Goal: Information Seeking & Learning: Learn about a topic

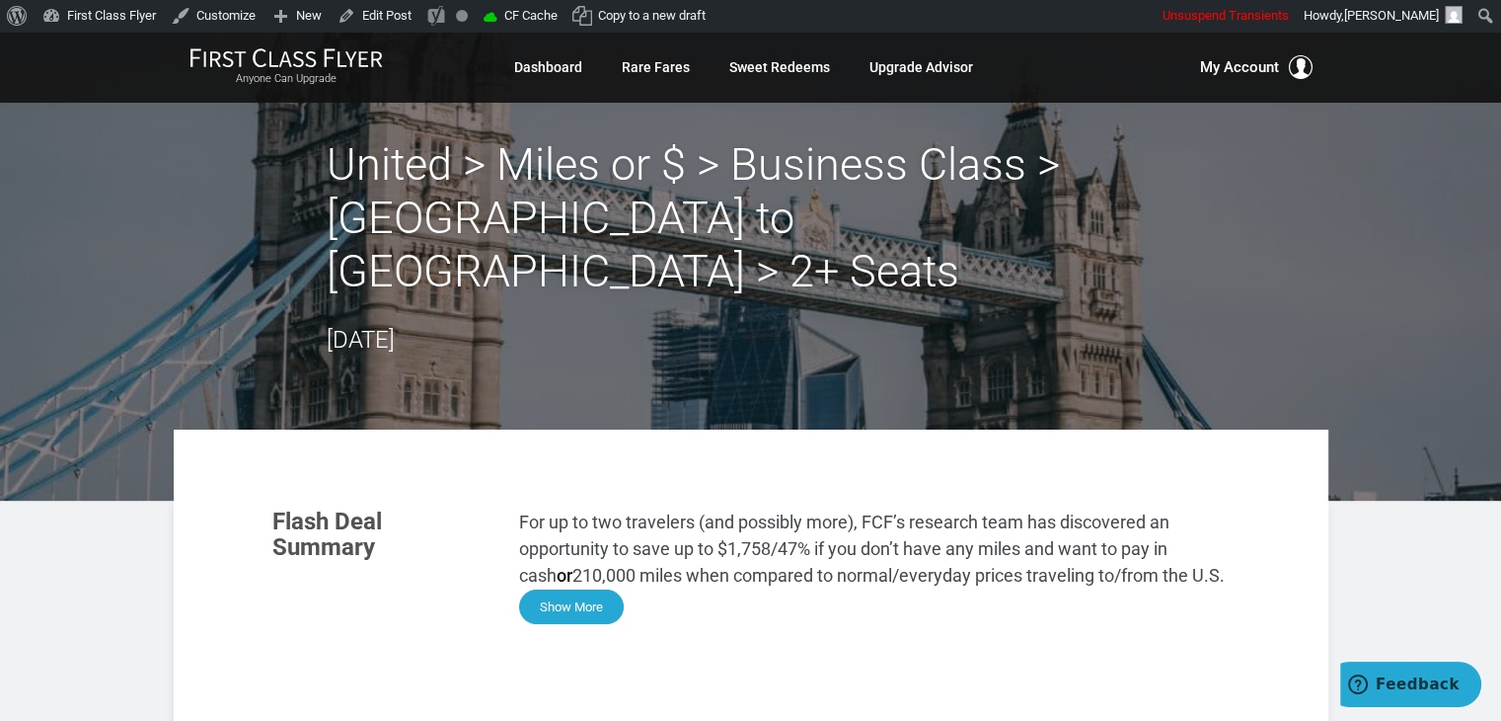
click at [580, 589] on button "Show More" at bounding box center [571, 606] width 105 height 35
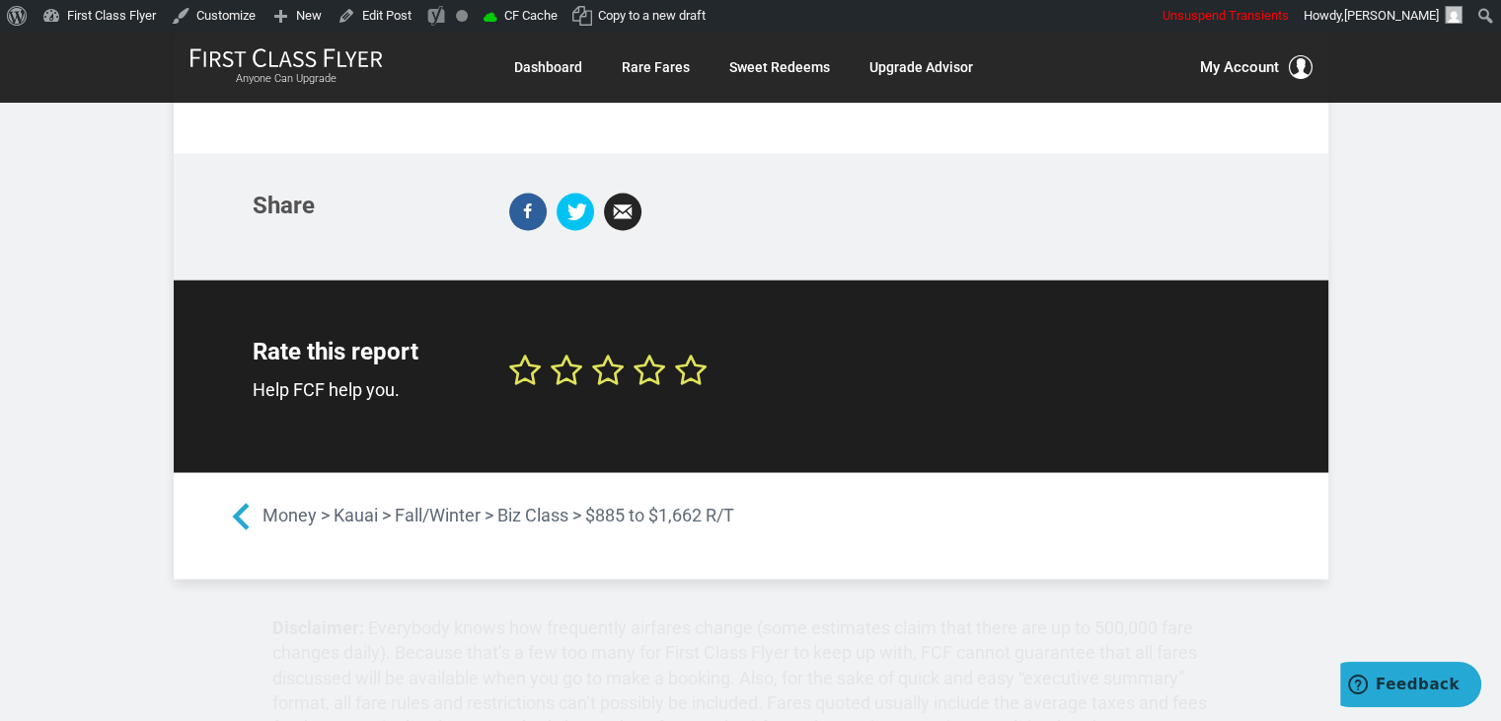
scroll to position [2767, 0]
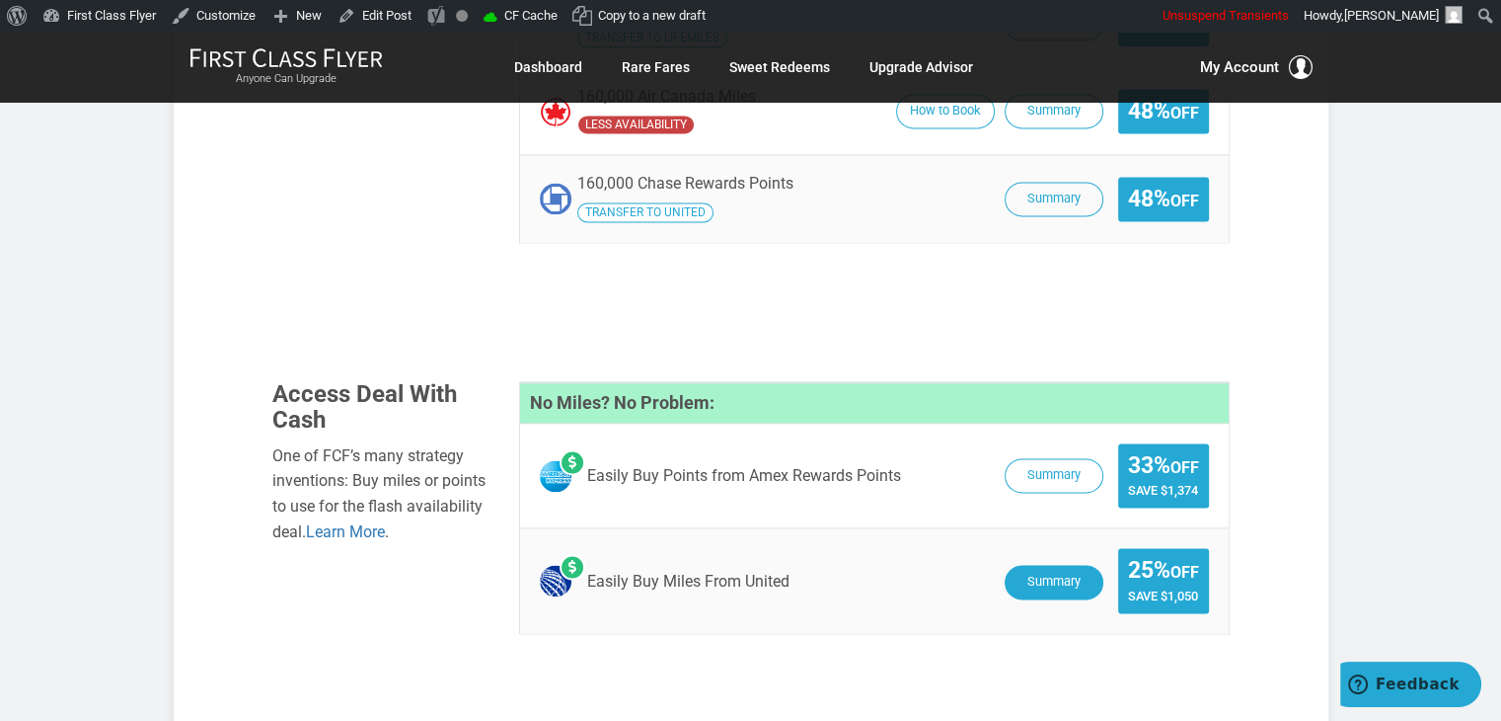
click at [1027, 565] on button "Summary" at bounding box center [1054, 582] width 99 height 35
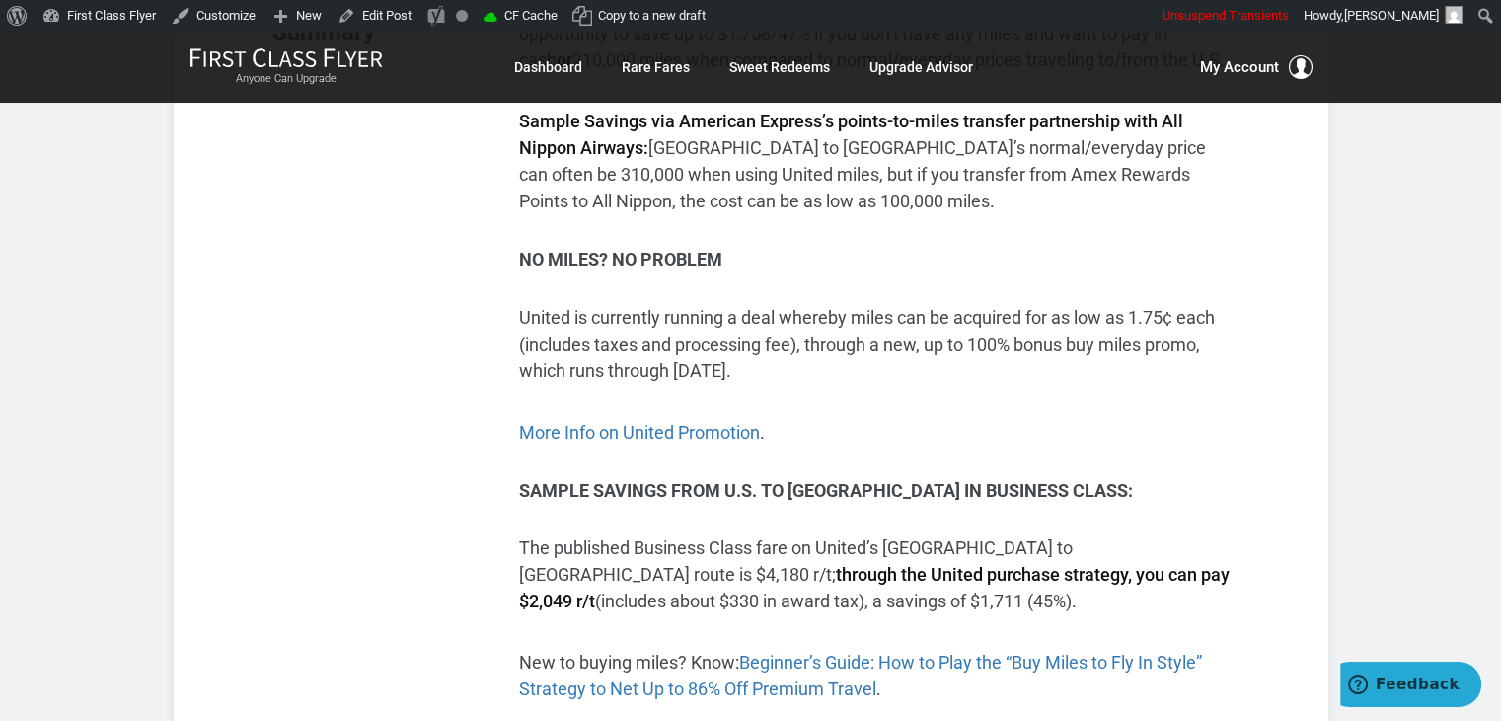
scroll to position [509, 0]
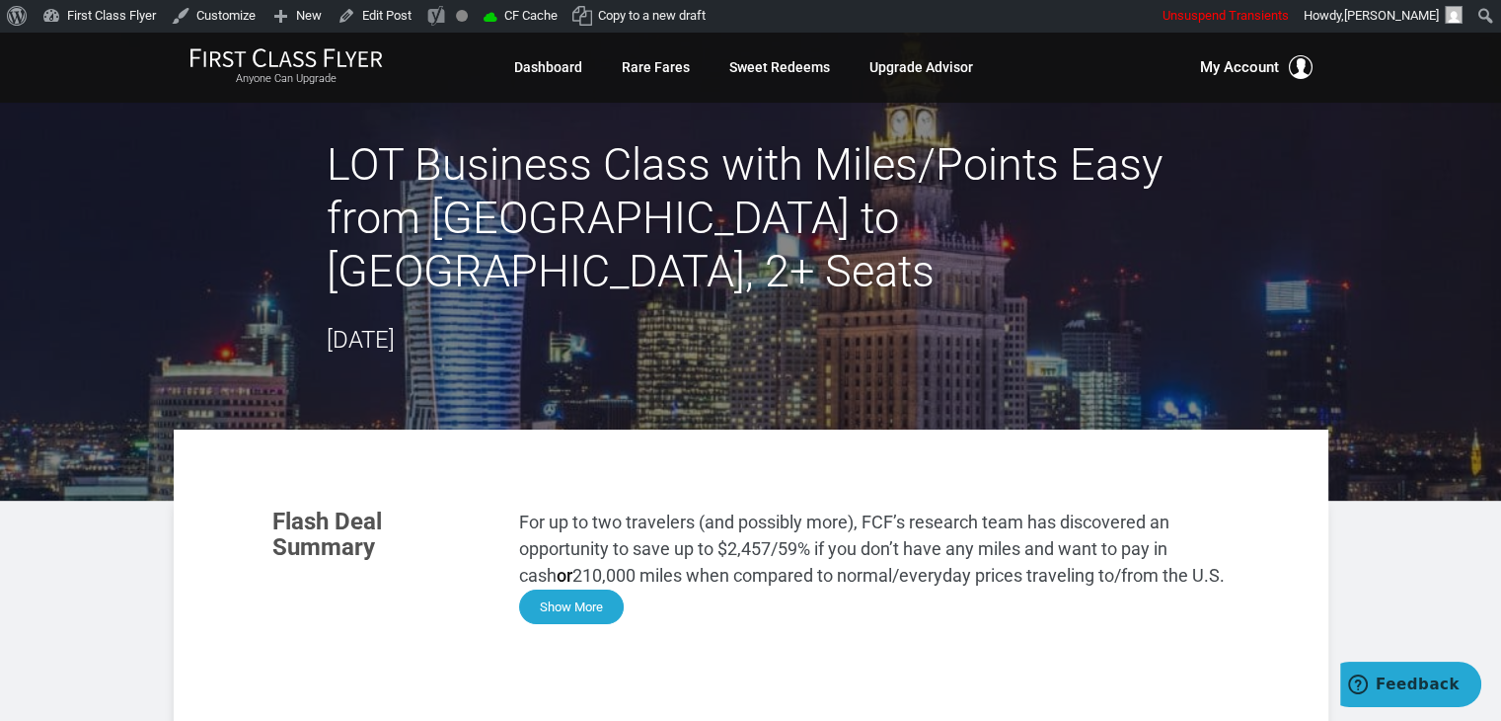
click at [580, 589] on button "Show More" at bounding box center [571, 606] width 105 height 35
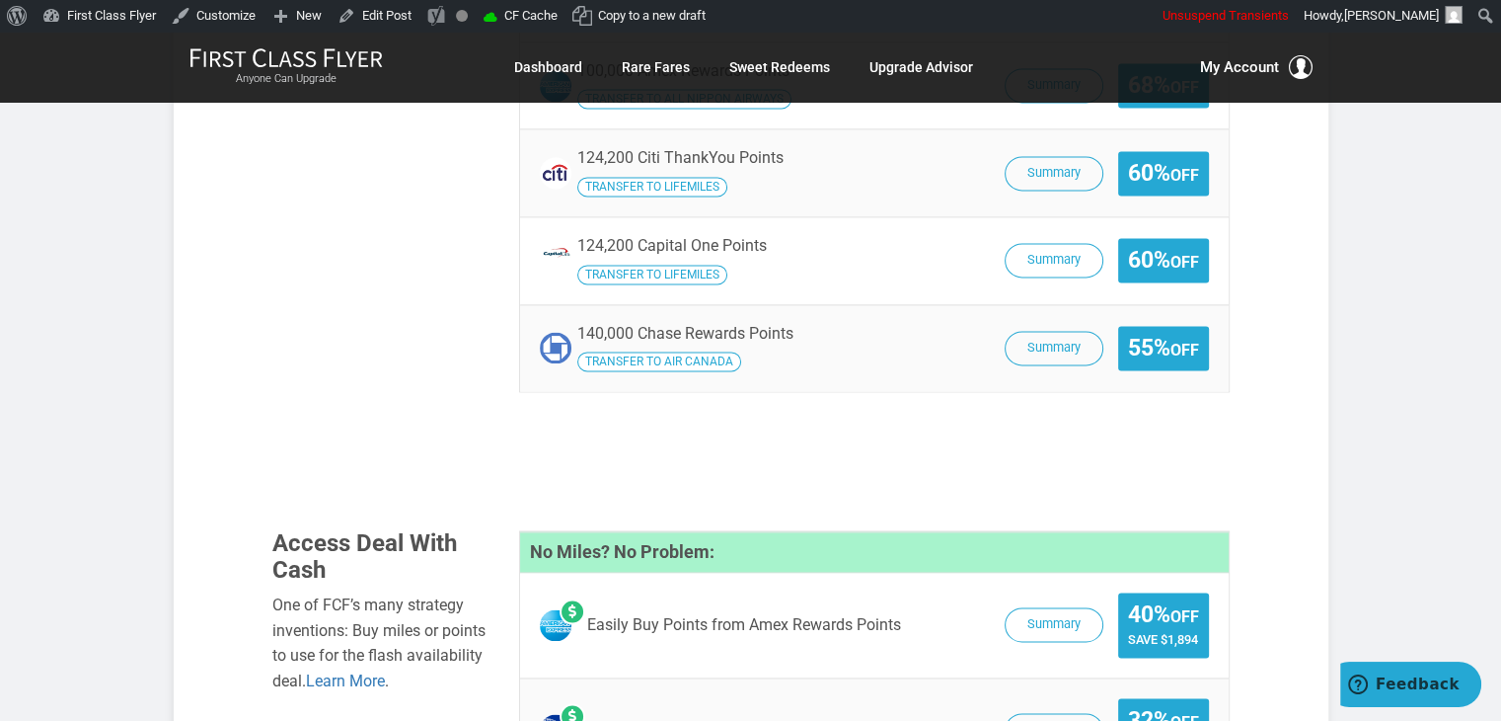
scroll to position [3010, 0]
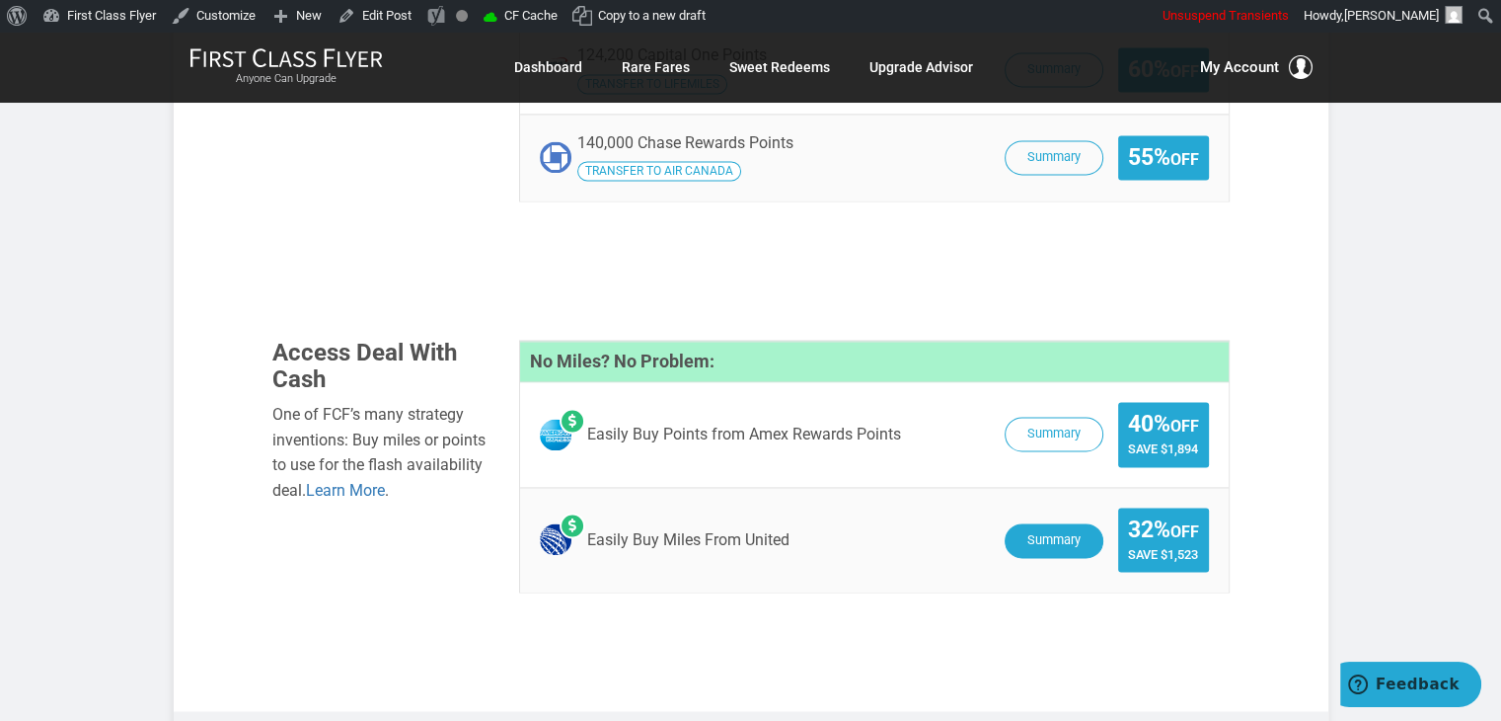
click at [1062, 523] on button "Summary" at bounding box center [1054, 540] width 99 height 35
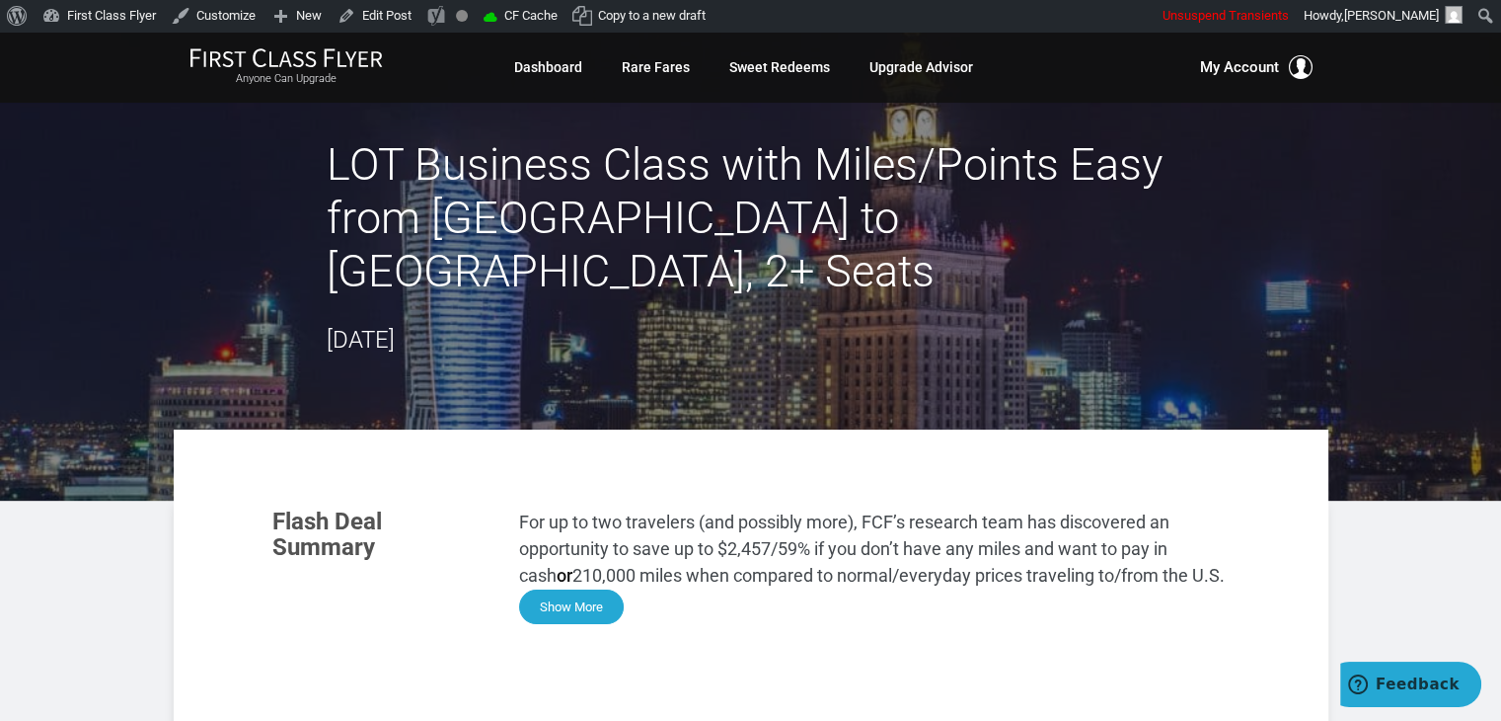
click at [545, 589] on button "Show More" at bounding box center [571, 606] width 105 height 35
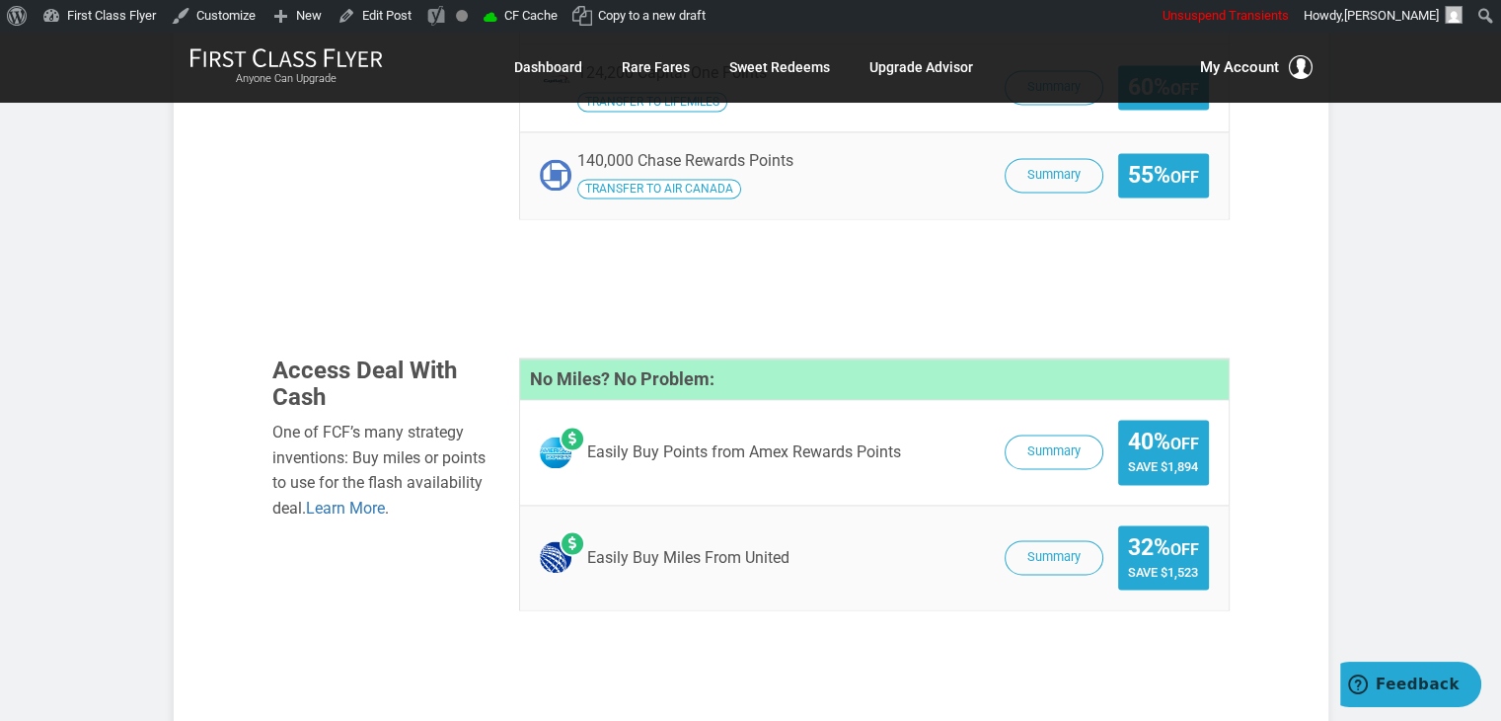
scroll to position [3104, 0]
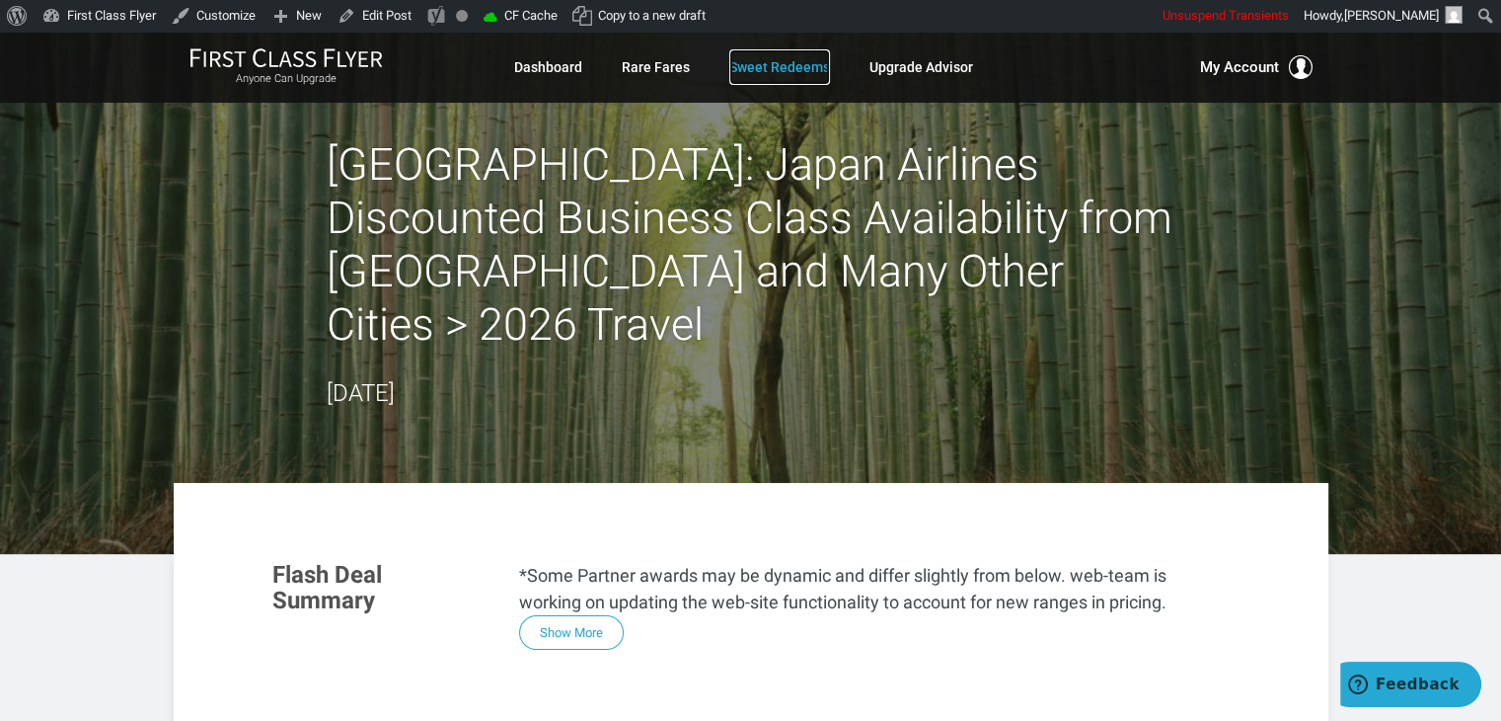
click at [821, 64] on link "Sweet Redeems" at bounding box center [779, 67] width 101 height 36
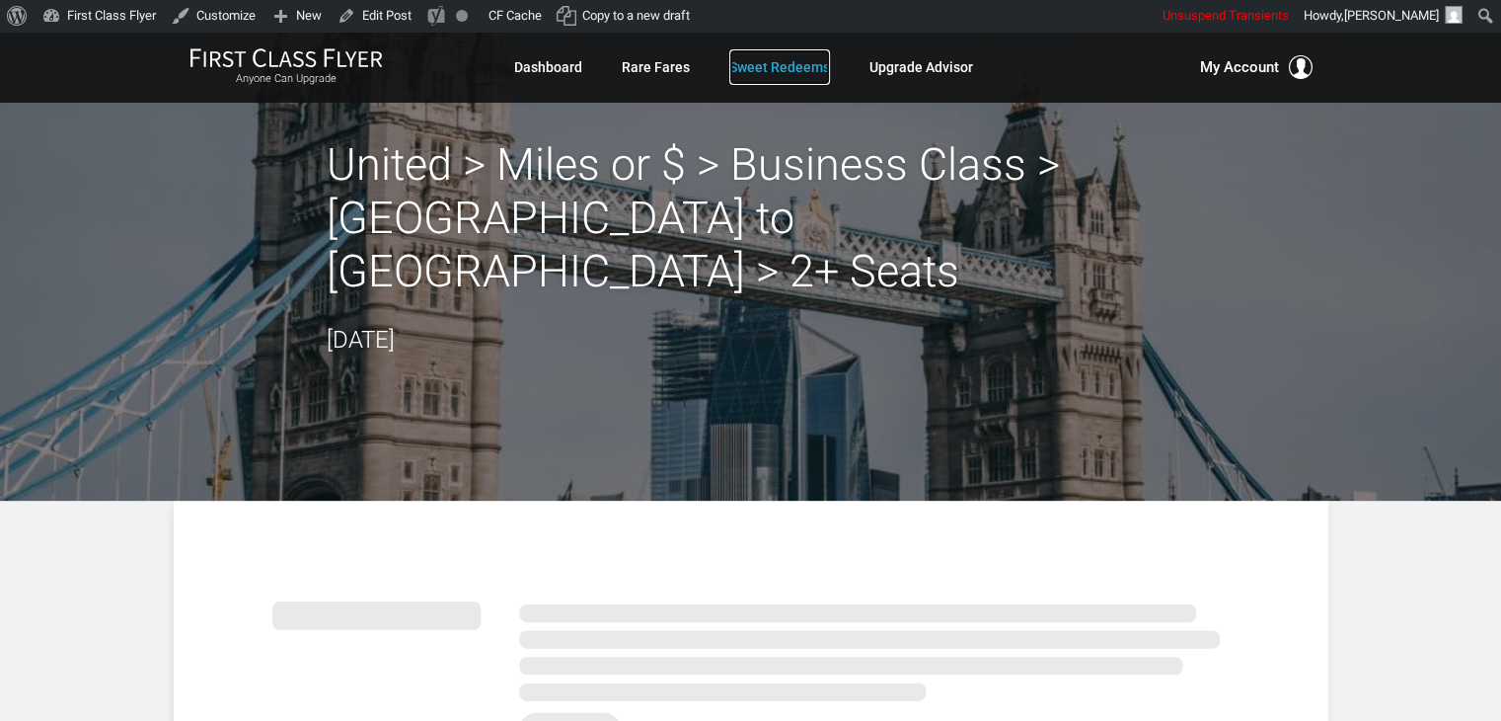
click at [766, 64] on link "Sweet Redeems" at bounding box center [779, 67] width 101 height 36
